Goal: Transaction & Acquisition: Purchase product/service

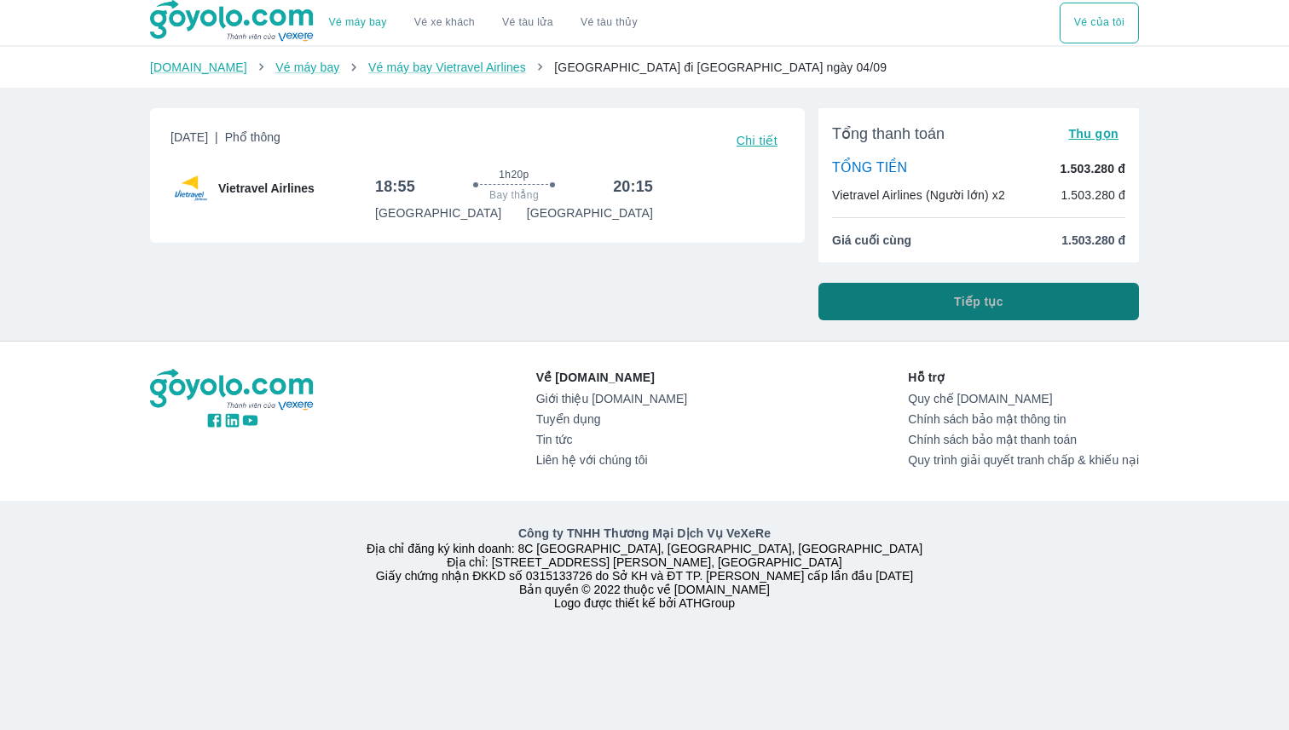
click at [943, 300] on button "Tiếp tục" at bounding box center [978, 301] width 320 height 37
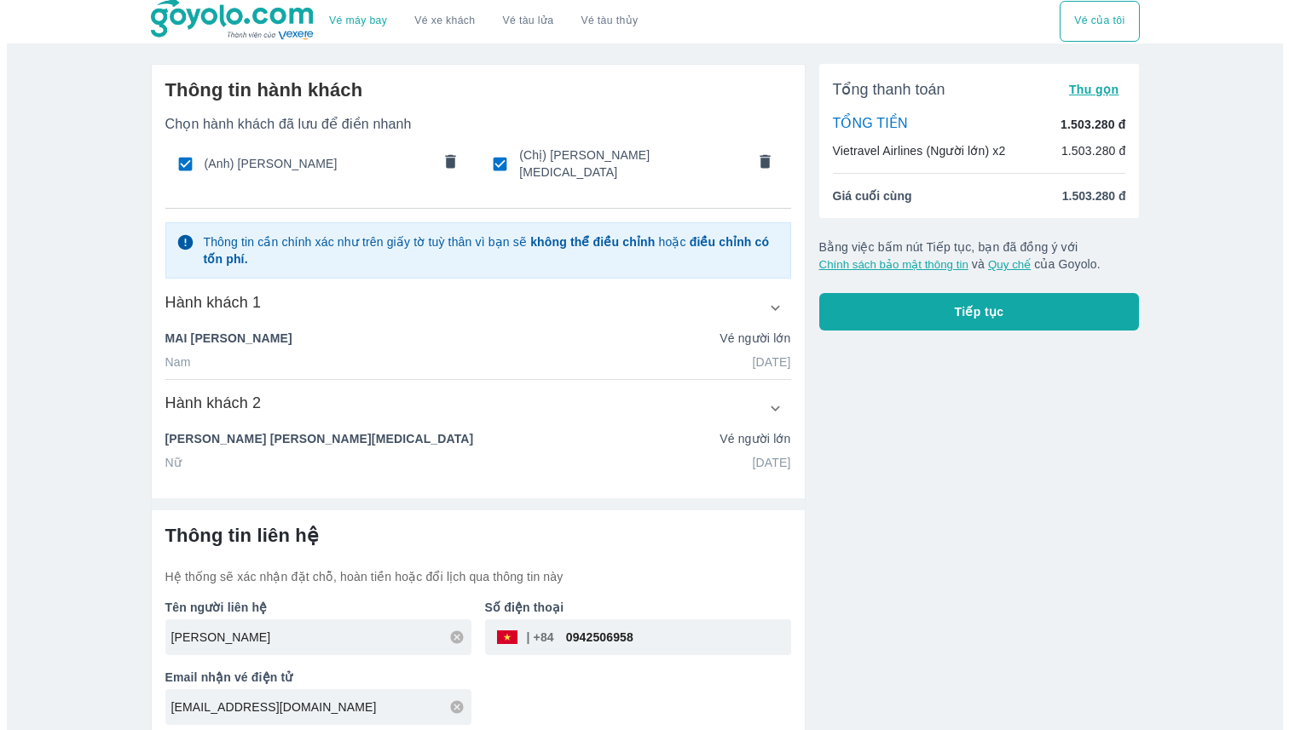
scroll to position [3, 0]
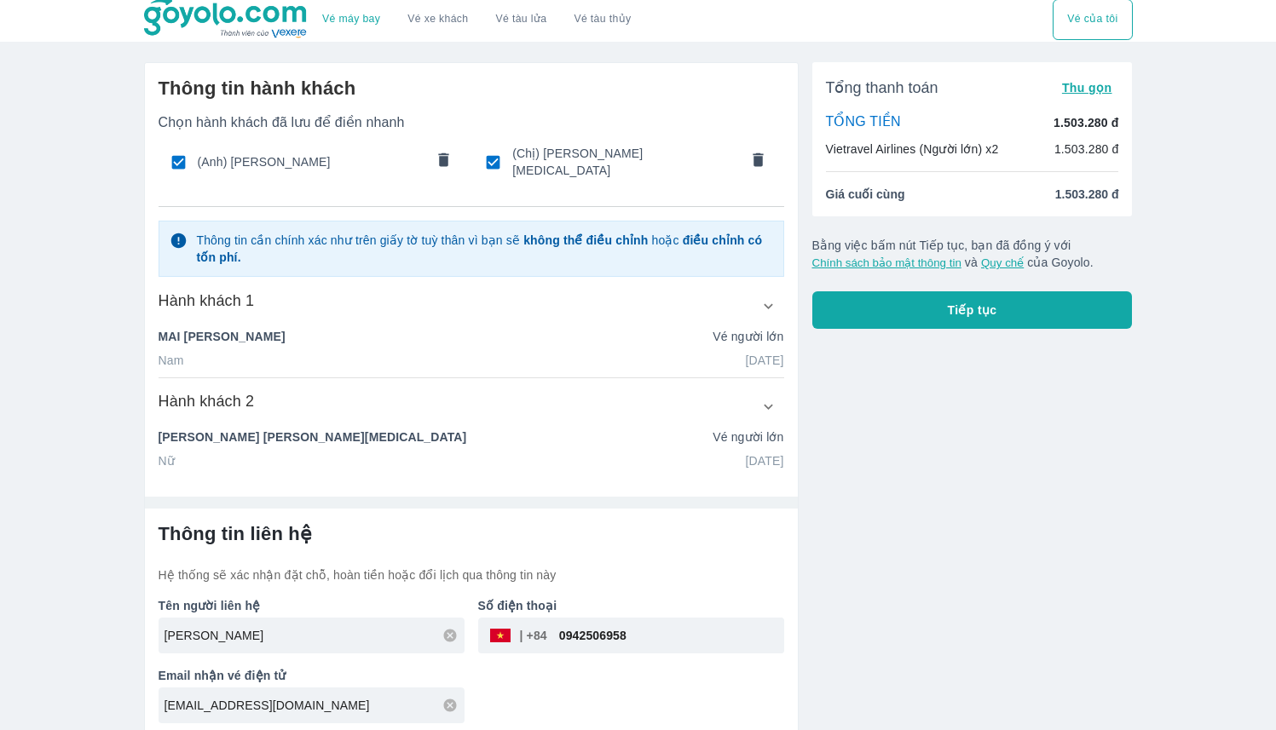
click at [959, 303] on span "Tiếp tục" at bounding box center [972, 310] width 49 height 17
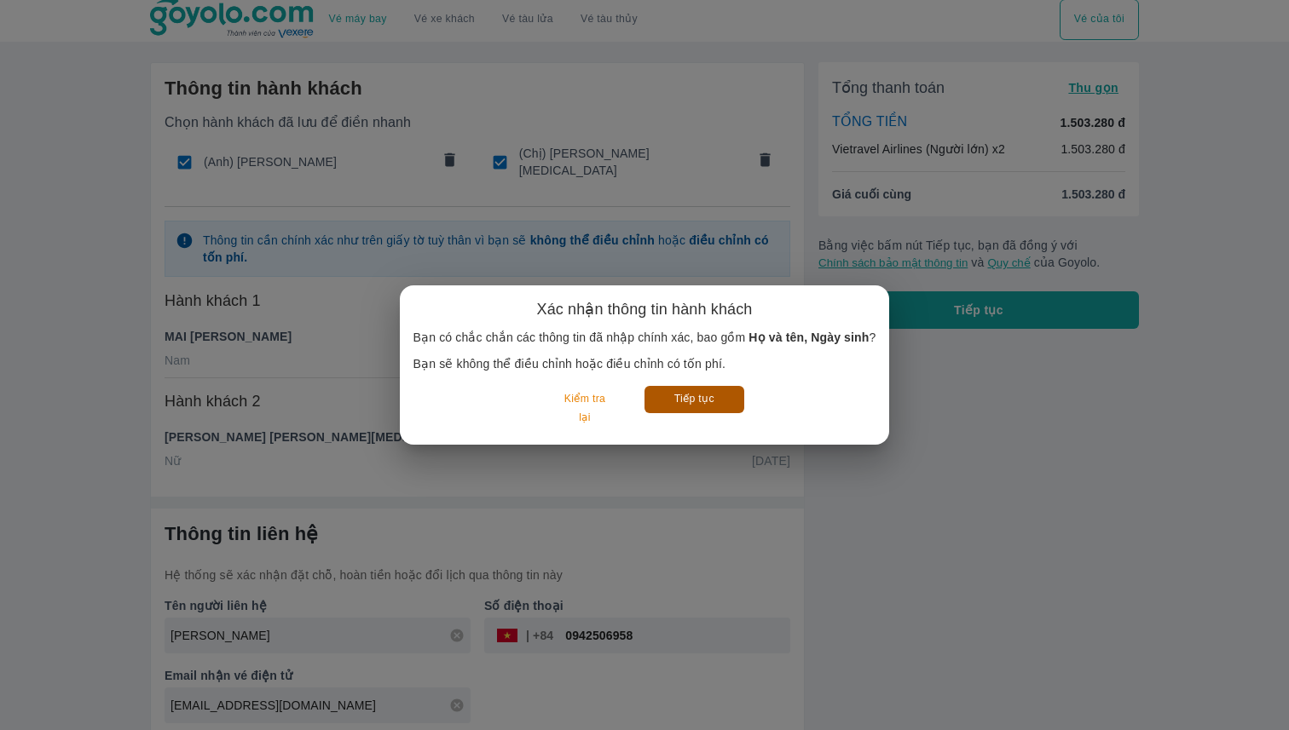
click at [699, 402] on button "Tiếp tục" at bounding box center [694, 399] width 100 height 26
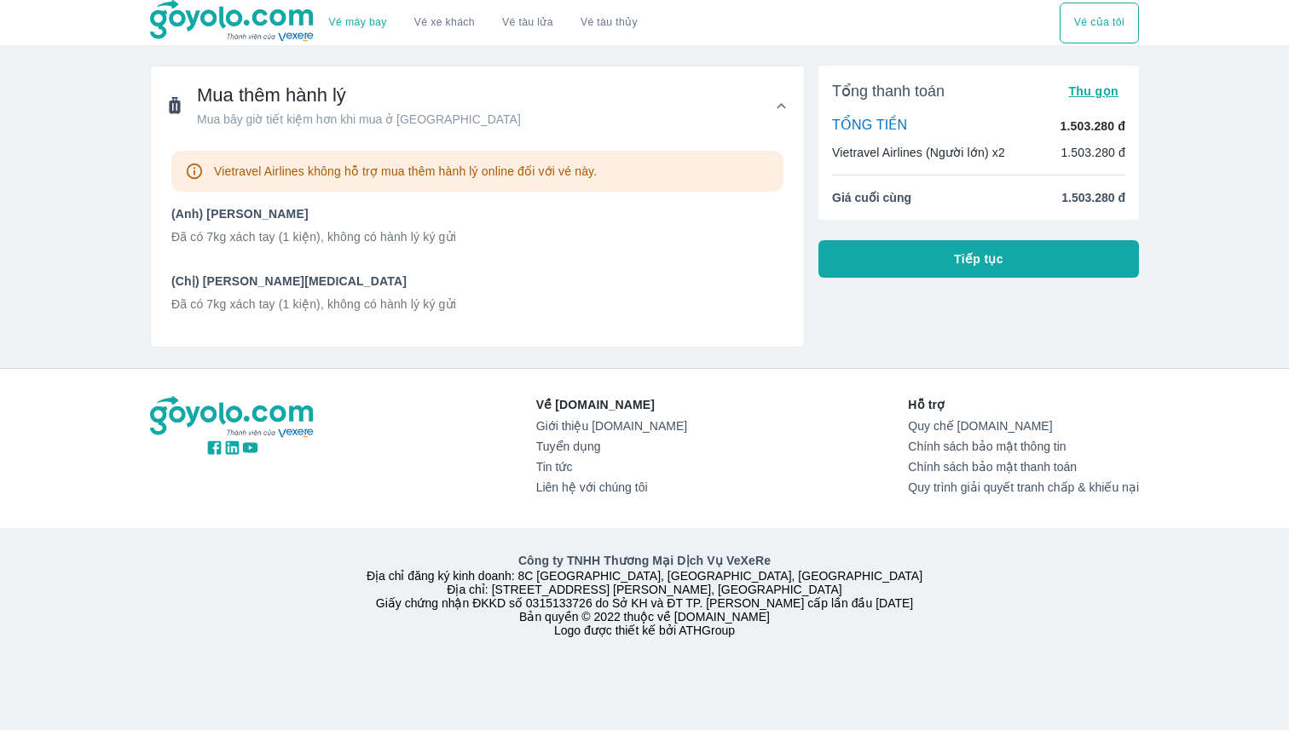
click at [890, 260] on button "Tiếp tục" at bounding box center [978, 258] width 320 height 37
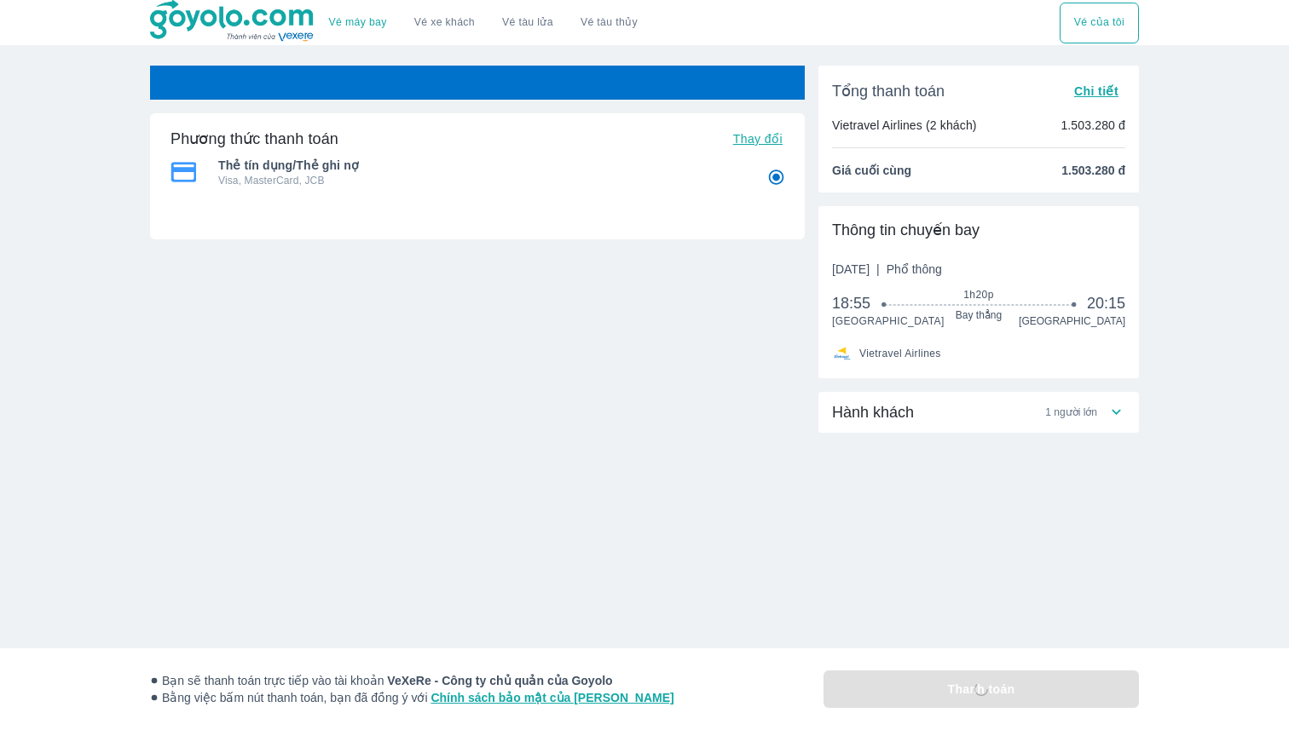
radio input "false"
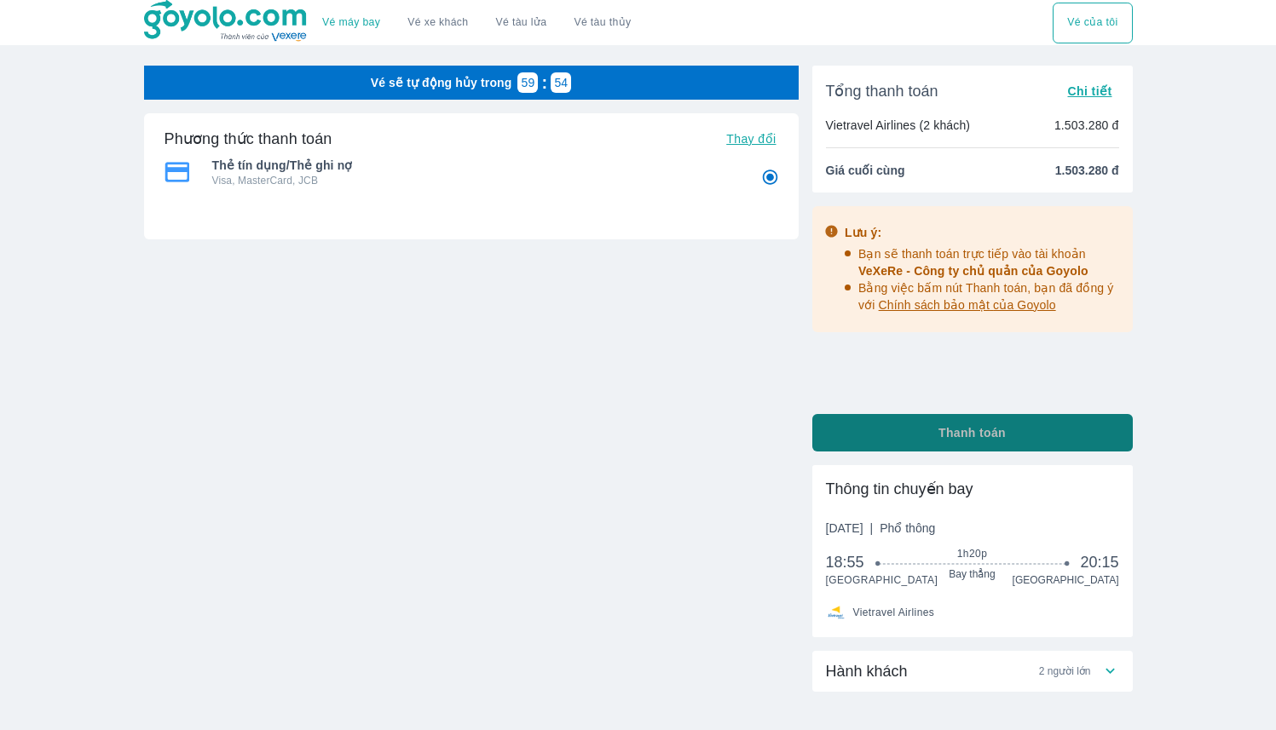
click at [962, 441] on button "Thanh toán" at bounding box center [972, 432] width 320 height 37
radio input "false"
